Goal: Transaction & Acquisition: Download file/media

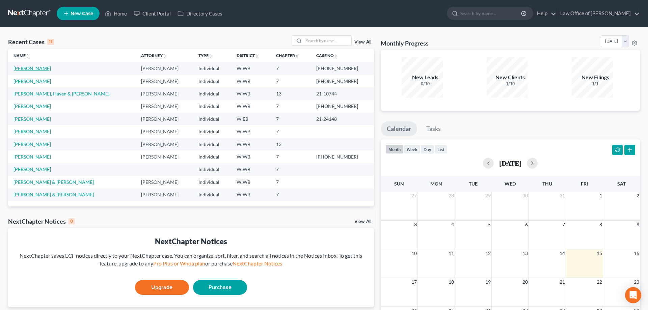
click at [28, 65] on link "[PERSON_NAME]" at bounding box center [31, 68] width 37 height 6
select select "6"
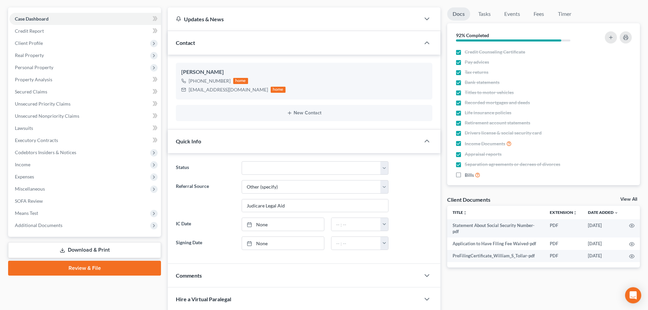
scroll to position [69, 0]
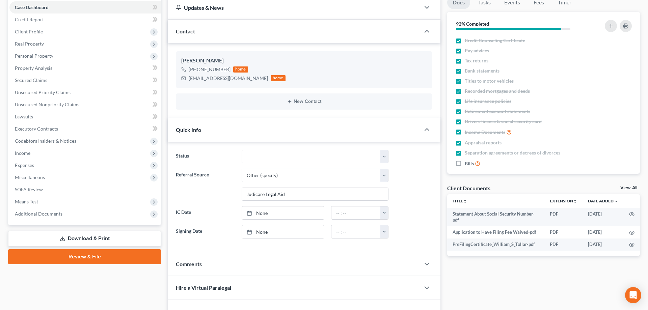
click at [97, 231] on link "Download & Print" at bounding box center [84, 239] width 153 height 16
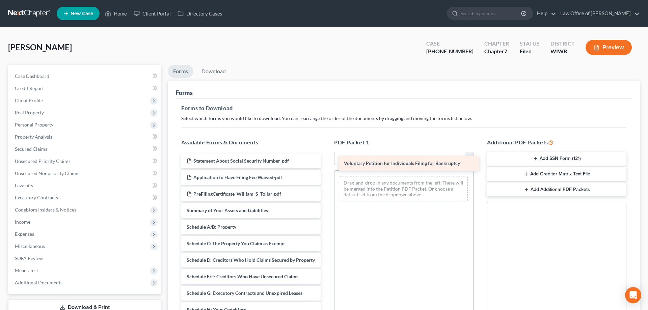
drag, startPoint x: 292, startPoint y: 183, endPoint x: 451, endPoint y: 159, distance: 161.1
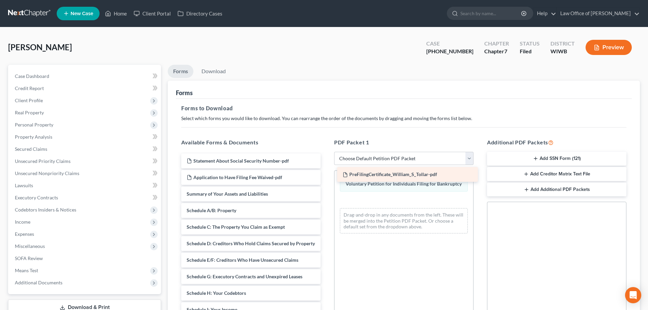
drag, startPoint x: 225, startPoint y: 172, endPoint x: 384, endPoint y: 174, distance: 159.0
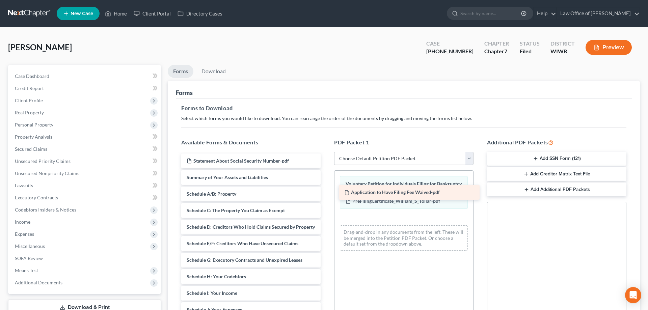
drag, startPoint x: 233, startPoint y: 157, endPoint x: 393, endPoint y: 192, distance: 163.4
click at [326, 192] on div "Application to Have Filing Fee Waived-pdf Statement About Social Security Numbe…" at bounding box center [251, 312] width 150 height 316
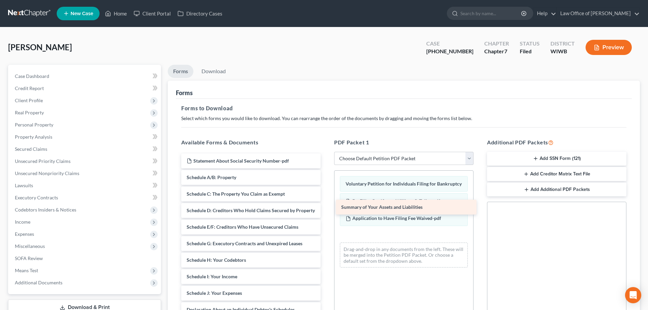
drag, startPoint x: 226, startPoint y: 155, endPoint x: 383, endPoint y: 205, distance: 164.3
click at [326, 205] on div "Summary of Your Assets and Liabilities Statement About Social Security Number-p…" at bounding box center [251, 304] width 150 height 300
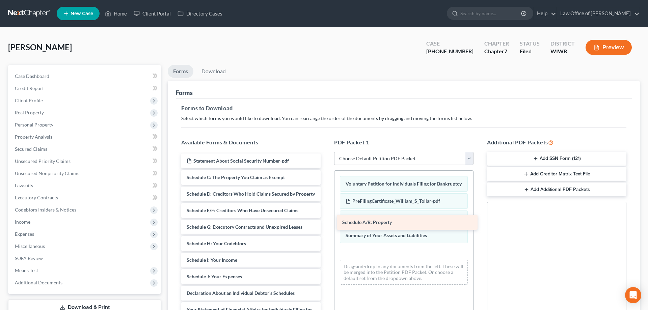
drag, startPoint x: 220, startPoint y: 157, endPoint x: 378, endPoint y: 221, distance: 170.4
click at [326, 221] on div "Schedule A/B: Property Statement About Social Security Number-pdf Schedule A/B:…" at bounding box center [251, 295] width 150 height 283
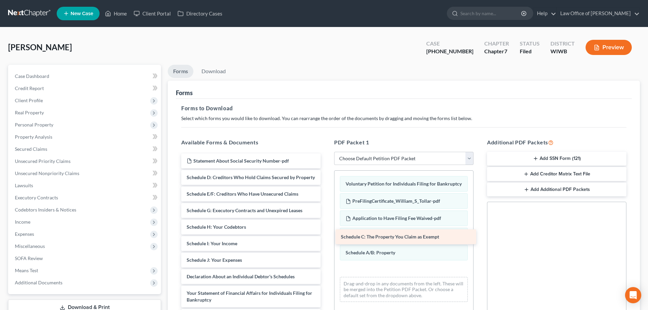
drag, startPoint x: 215, startPoint y: 158, endPoint x: 371, endPoint y: 237, distance: 175.2
click at [326, 237] on div "Schedule C: The Property You Claim as Exempt Statement About Social Security Nu…" at bounding box center [251, 287] width 150 height 267
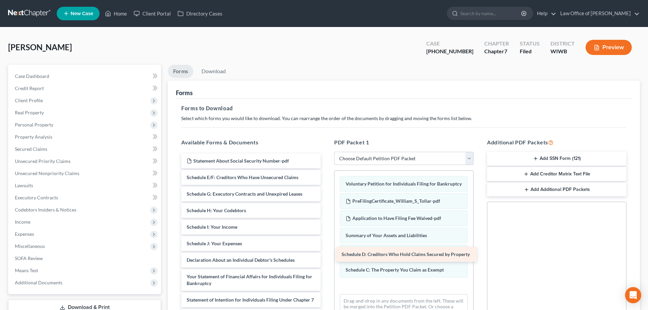
drag, startPoint x: 205, startPoint y: 155, endPoint x: 362, endPoint y: 252, distance: 184.4
click at [326, 252] on div "Schedule D: Creditors Who Hold Claims Secured by Property Statement About Socia…" at bounding box center [251, 279] width 150 height 250
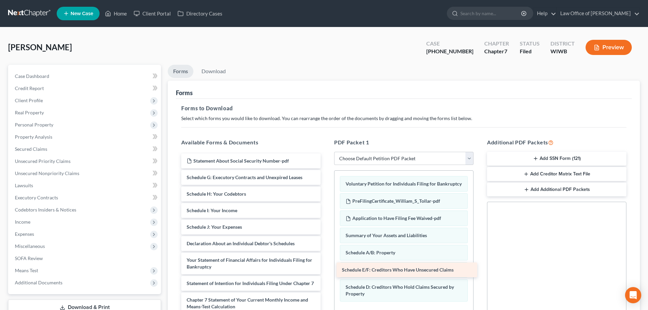
drag, startPoint x: 230, startPoint y: 156, endPoint x: 387, endPoint y: 268, distance: 193.3
click at [326, 268] on div "Schedule E/F: Creditors Who Have Unsecured Claims Statement About Social Securi…" at bounding box center [251, 271] width 150 height 234
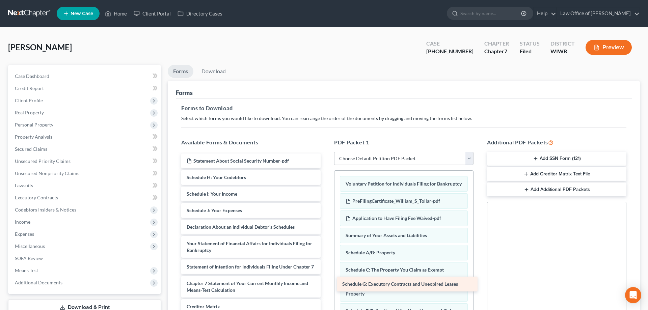
drag, startPoint x: 206, startPoint y: 161, endPoint x: 364, endPoint y: 287, distance: 202.1
click at [326, 287] on div "Schedule G: Executory Contracts and Unexpired Leases Statement About Social Sec…" at bounding box center [251, 262] width 150 height 217
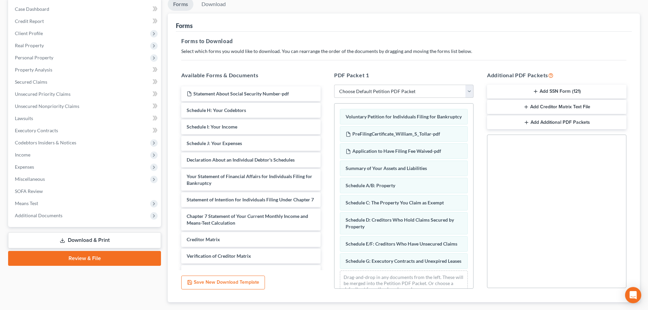
scroll to position [69, 0]
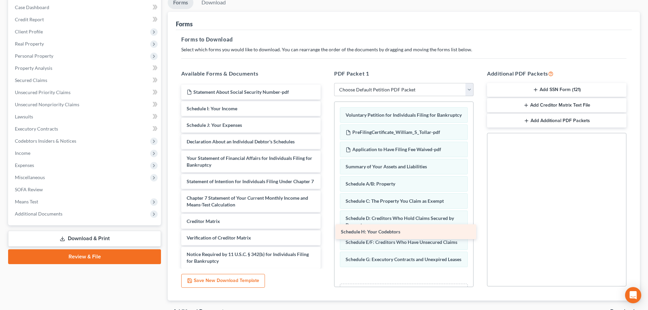
drag, startPoint x: 225, startPoint y: 88, endPoint x: 382, endPoint y: 231, distance: 211.9
click at [326, 231] on div "Schedule H: Your Codebtors Statement About Social Security Number-pdf Schedule …" at bounding box center [251, 185] width 150 height 200
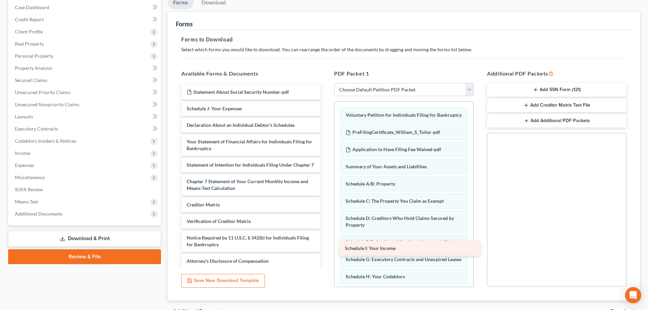
drag, startPoint x: 209, startPoint y: 90, endPoint x: 369, endPoint y: 249, distance: 226.0
click at [326, 249] on div "Schedule I: Your Income Statement About Social Security Number-pdf Schedule I: …" at bounding box center [251, 177] width 150 height 184
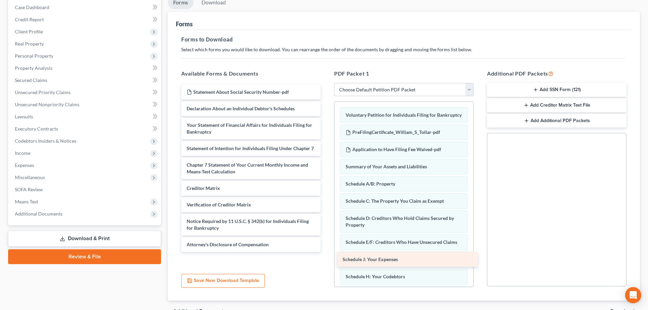
drag, startPoint x: 215, startPoint y: 84, endPoint x: 373, endPoint y: 254, distance: 232.6
click at [326, 252] on div "Schedule J: Your Expenses Statement About Social Security Number-pdf Schedule J…" at bounding box center [251, 168] width 150 height 167
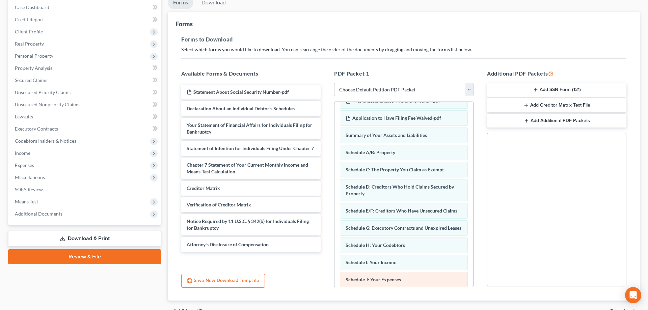
scroll to position [32, 0]
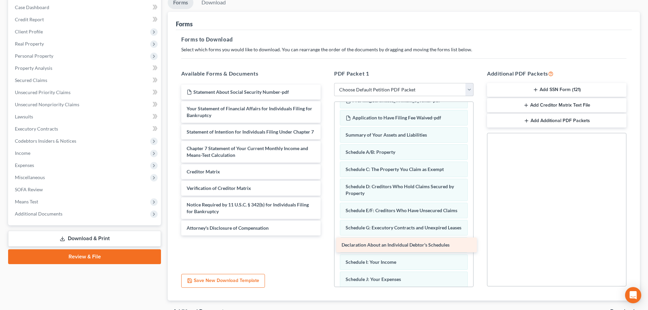
drag, startPoint x: 216, startPoint y: 88, endPoint x: 373, endPoint y: 244, distance: 221.5
click at [326, 236] on div "Declaration About an Individual Debtor's Schedules Statement About Social Secur…" at bounding box center [251, 160] width 150 height 151
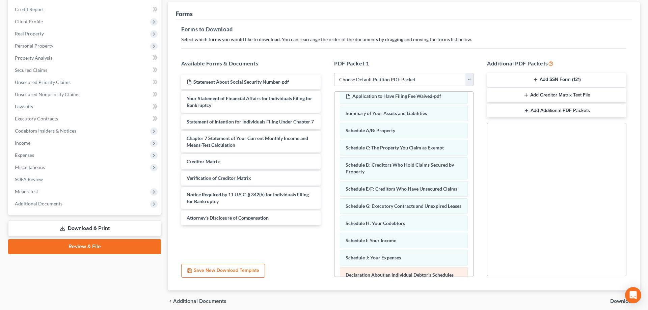
scroll to position [47, 0]
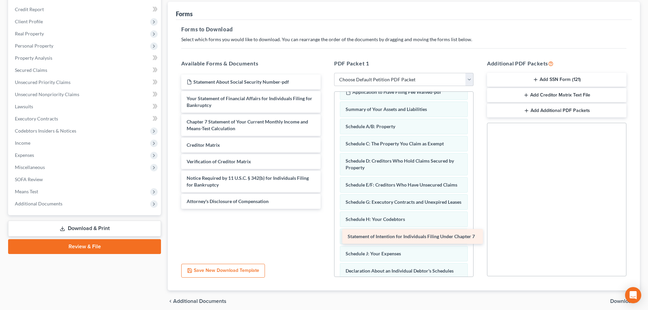
drag, startPoint x: 201, startPoint y: 90, endPoint x: 364, endPoint y: 234, distance: 216.9
click at [326, 209] on div "Statement of Intention for Individuals Filing Under Chapter 7 Statement About S…" at bounding box center [251, 142] width 150 height 134
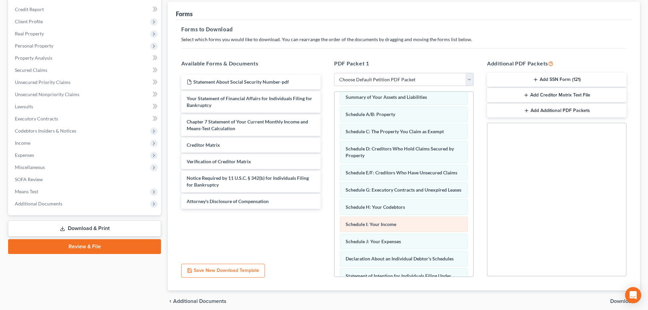
scroll to position [62, 0]
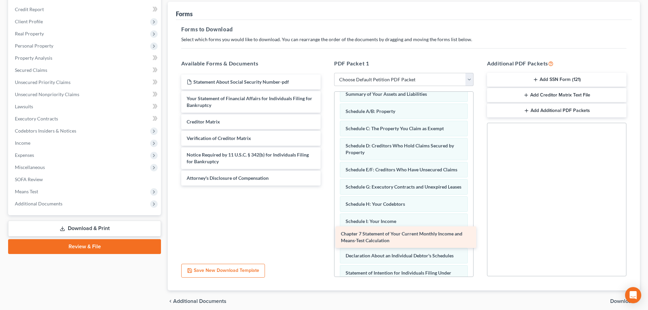
drag, startPoint x: 236, startPoint y: 94, endPoint x: 392, endPoint y: 235, distance: 210.1
click at [326, 186] on div "Chapter 7 Statement of Your Current Monthly Income and Means-Test Calculation S…" at bounding box center [251, 130] width 150 height 111
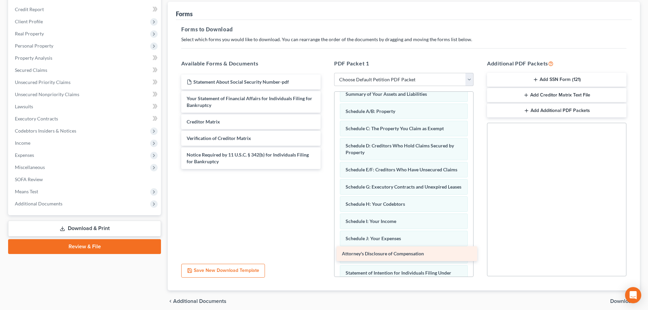
drag, startPoint x: 222, startPoint y: 142, endPoint x: 379, endPoint y: 252, distance: 192.1
click at [326, 169] on div "Attorney's Disclosure of Compensation Statement About Social Security Number-pd…" at bounding box center [251, 122] width 150 height 94
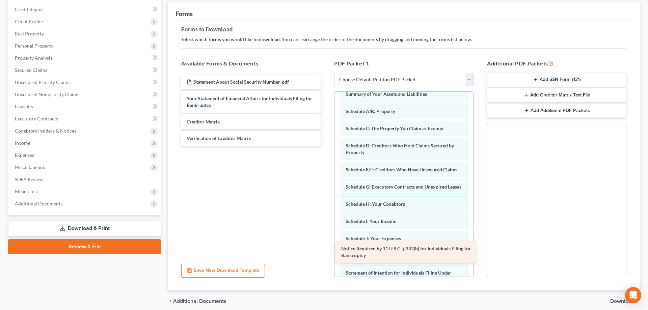
drag, startPoint x: 217, startPoint y: 125, endPoint x: 373, endPoint y: 251, distance: 200.9
click at [326, 146] on div "Notice Required by 11 U.S.C. § 342(b) for Individuals Filing for Bankruptcy Sta…" at bounding box center [251, 110] width 150 height 71
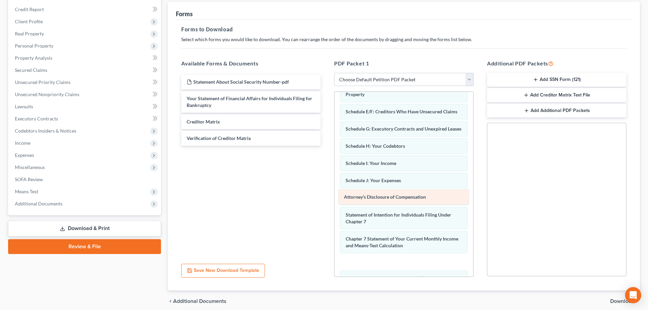
drag, startPoint x: 355, startPoint y: 221, endPoint x: 355, endPoint y: 197, distance: 24.3
click at [355, 197] on div "Attorney's Disclosure of Compensation Voluntary Petition for Individuals Filing…" at bounding box center [403, 148] width 139 height 354
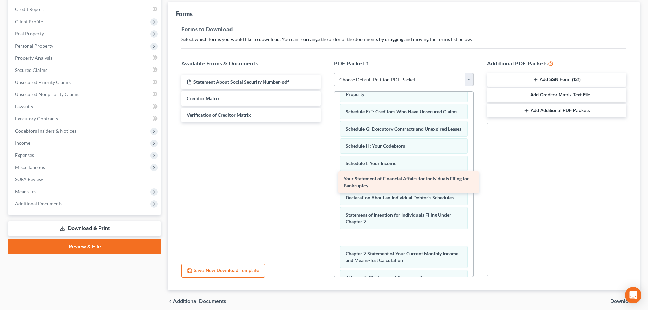
drag, startPoint x: 263, startPoint y: 76, endPoint x: 422, endPoint y: 176, distance: 187.9
click at [326, 123] on div "Your Statement of Financial Affairs for Individuals Filing for Bankruptcy State…" at bounding box center [251, 99] width 150 height 48
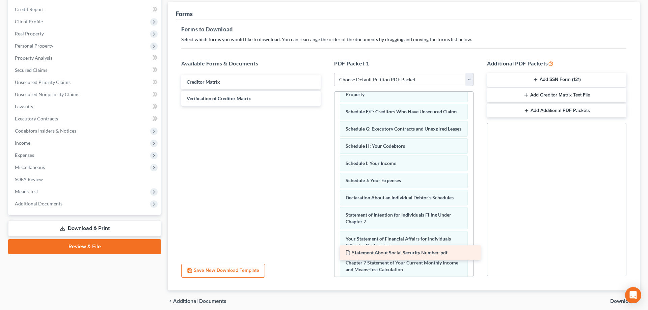
drag, startPoint x: 220, startPoint y: 63, endPoint x: 381, endPoint y: 252, distance: 247.8
click at [326, 106] on div "Statement About Social Security Number-pdf Statement About Social Security Numb…" at bounding box center [251, 90] width 150 height 31
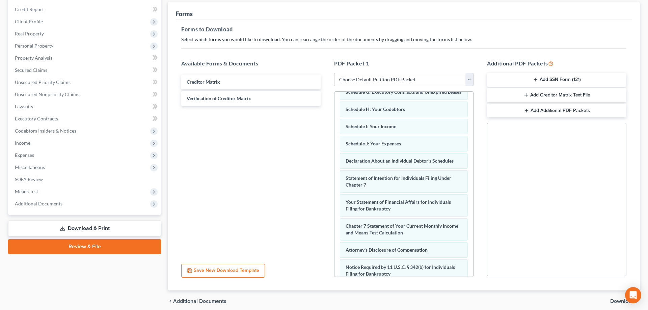
click at [623, 299] on span "Download" at bounding box center [622, 301] width 24 height 5
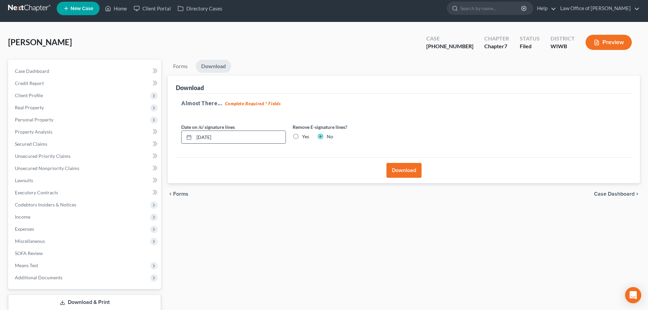
click at [199, 131] on input "[DATE]" at bounding box center [239, 137] width 91 height 13
type input "[DATE]"
click at [404, 163] on button "Download" at bounding box center [403, 170] width 35 height 15
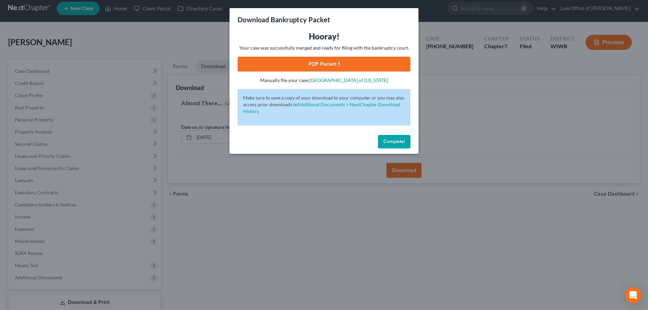
click at [305, 58] on link "PDF Packet 1" at bounding box center [324, 64] width 173 height 15
